Goal: Use online tool/utility: Use online tool/utility

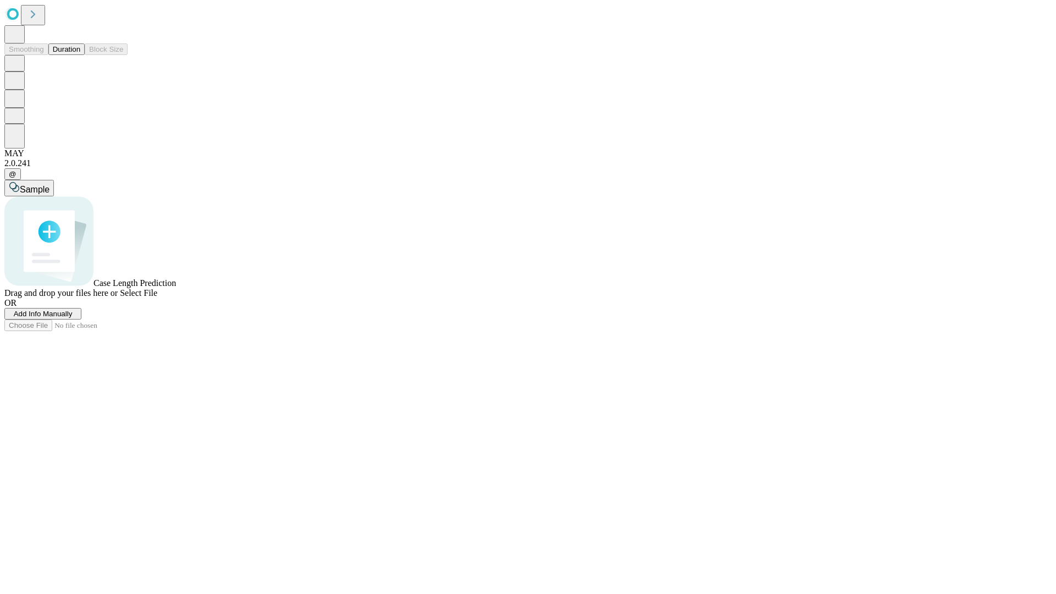
click at [157, 298] on span "Select File" at bounding box center [138, 292] width 37 height 9
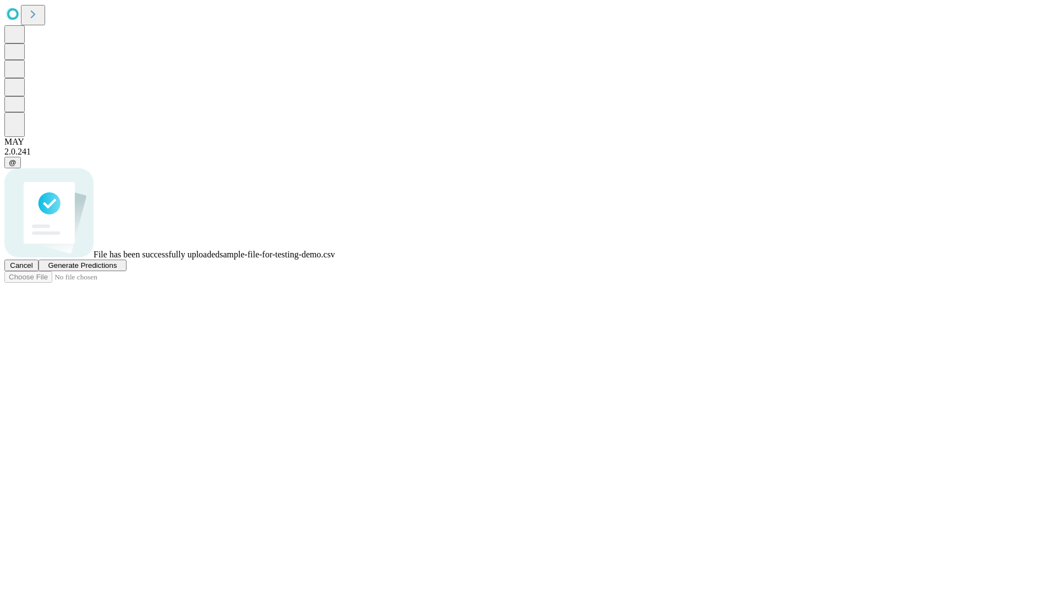
click at [117, 270] on span "Generate Predictions" at bounding box center [82, 265] width 69 height 8
